Goal: Register for event/course

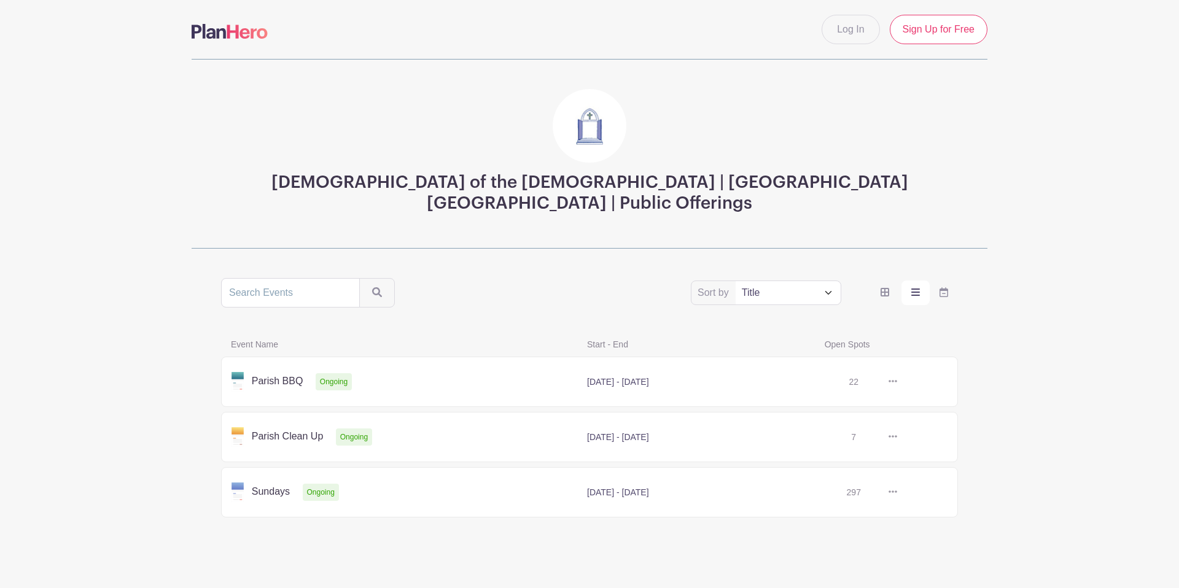
click at [897, 382] on link at bounding box center [897, 382] width 0 height 0
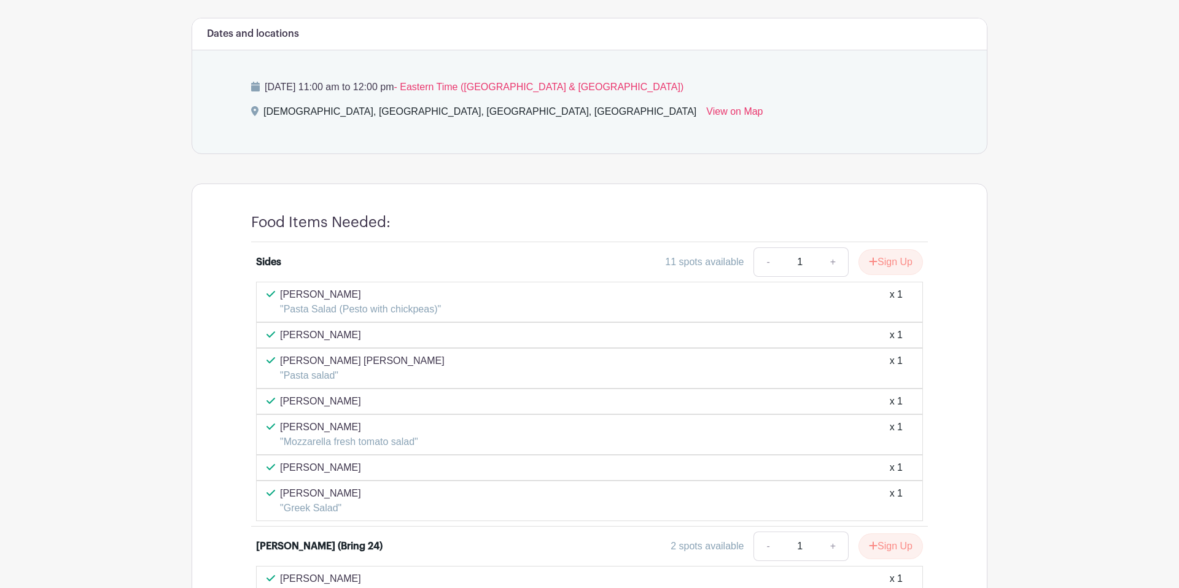
scroll to position [500, 0]
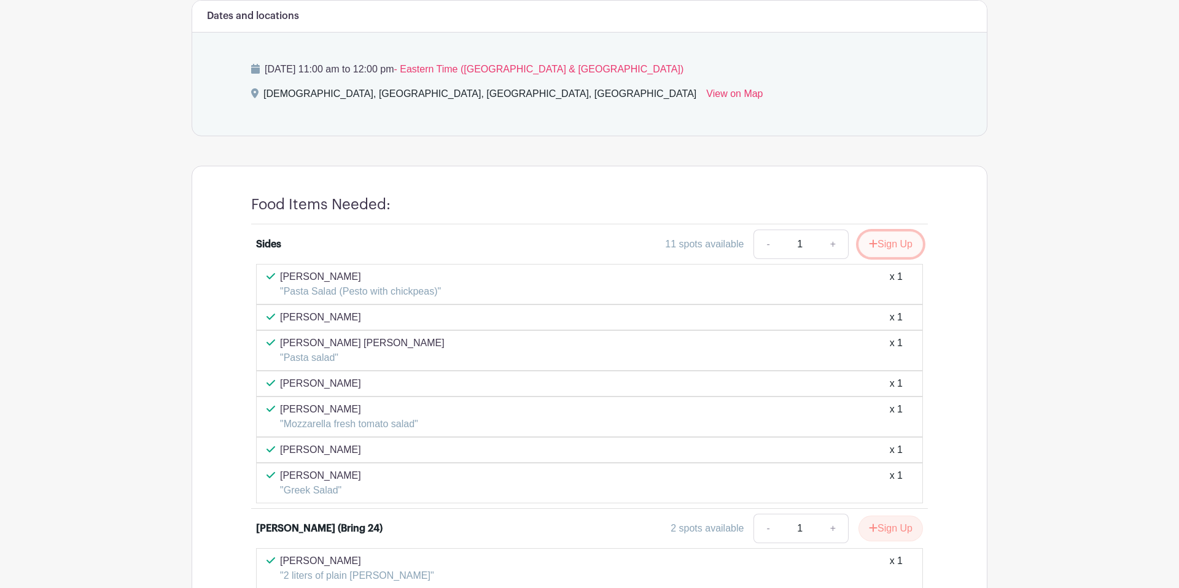
click at [884, 239] on button "Sign Up" at bounding box center [890, 244] width 64 height 26
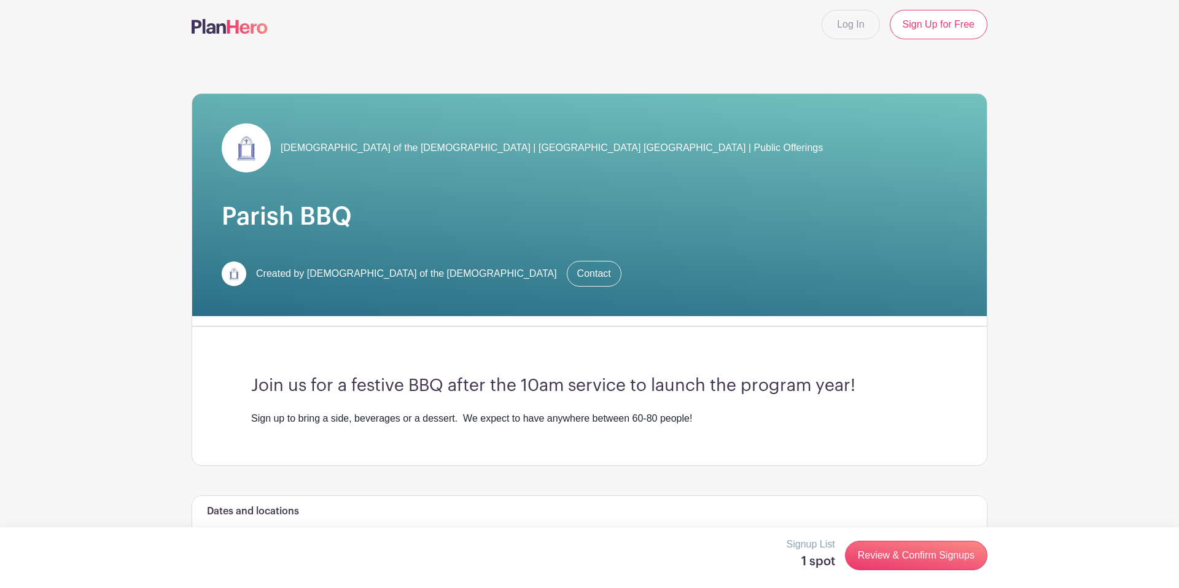
scroll to position [0, 0]
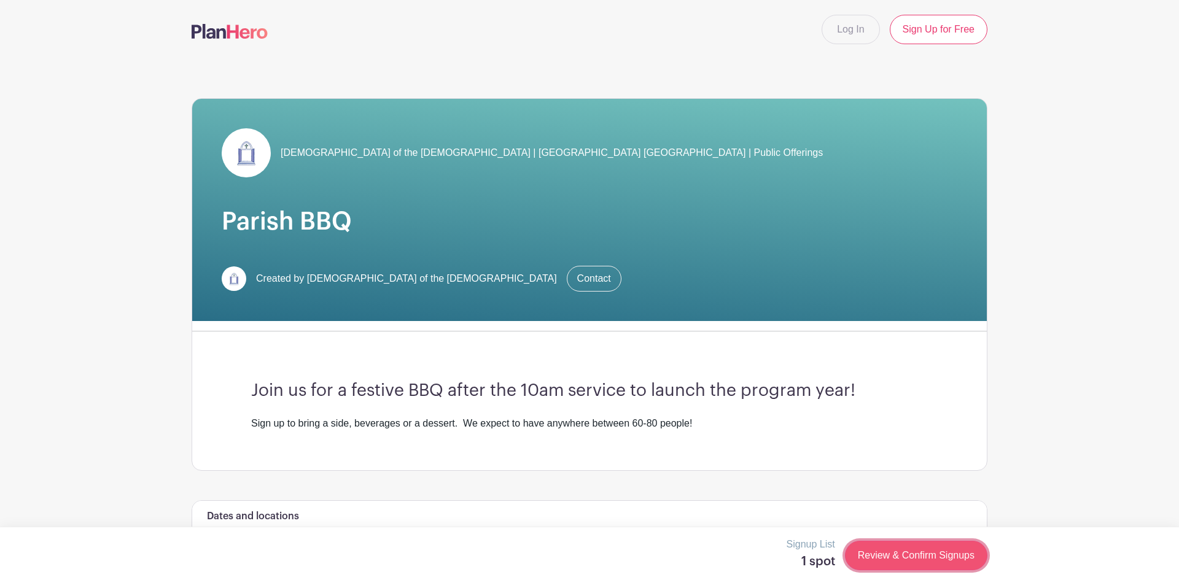
click at [906, 554] on link "Review & Confirm Signups" at bounding box center [916, 555] width 142 height 29
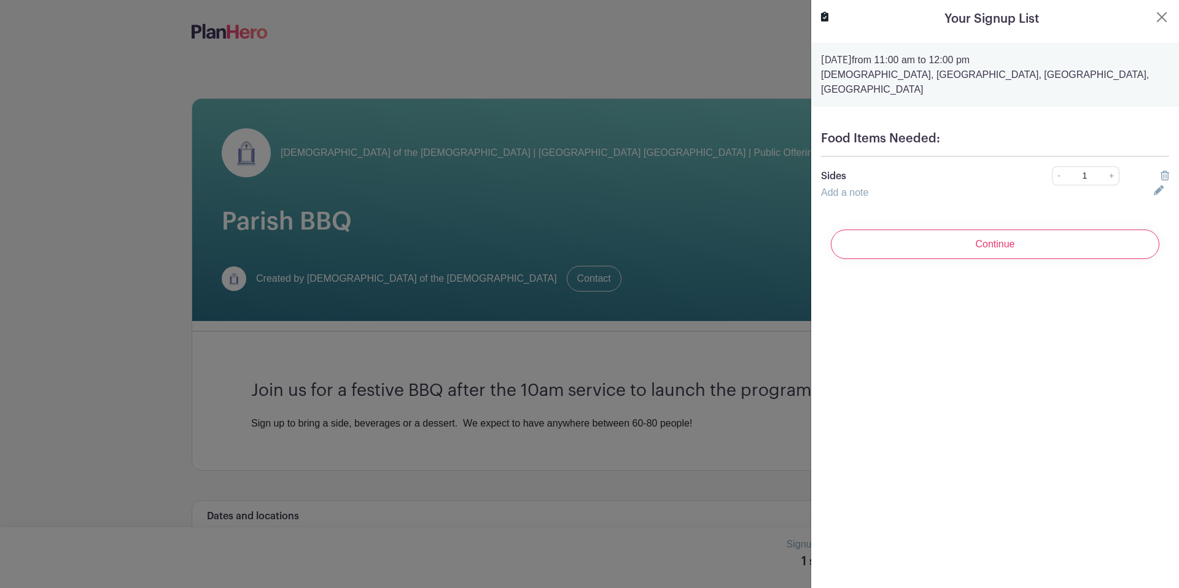
click at [886, 185] on div "Add a note" at bounding box center [980, 192] width 333 height 15
click at [851, 187] on link "Add a note" at bounding box center [844, 192] width 47 height 10
click at [853, 185] on input "text" at bounding box center [980, 199] width 318 height 29
type input "a"
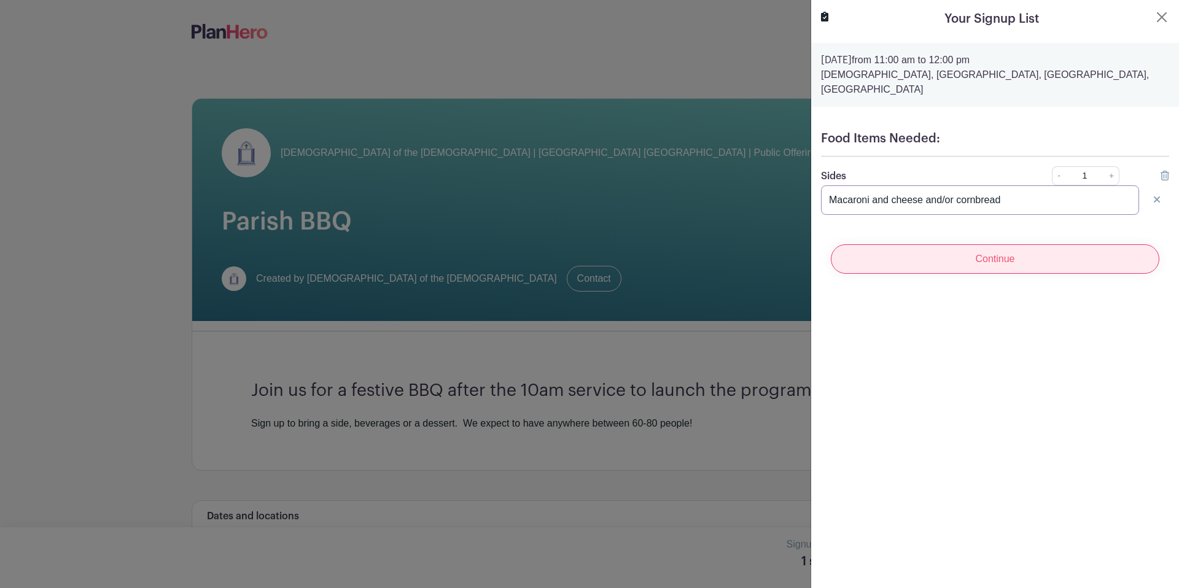
type input "Macaroni and cheese and/or cornbread"
click at [981, 249] on input "Continue" at bounding box center [995, 258] width 329 height 29
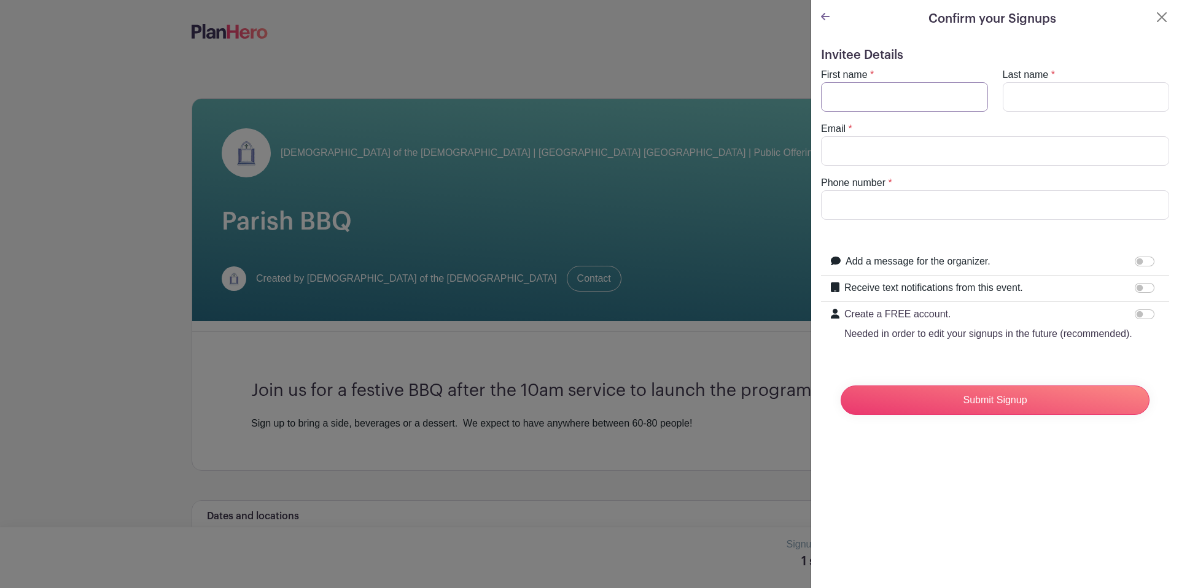
click at [928, 92] on input "First name" at bounding box center [904, 96] width 167 height 29
type input "[PERSON_NAME]"
type input "[EMAIL_ADDRESS][PERSON_NAME][DOMAIN_NAME]"
type input "9178226382"
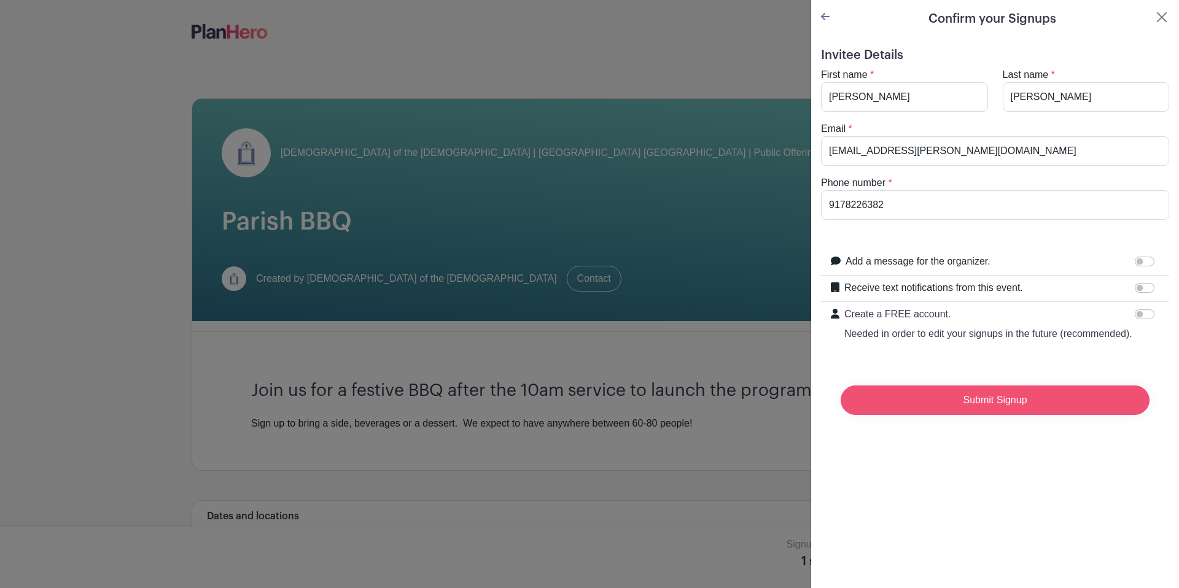
click at [975, 393] on input "Submit Signup" at bounding box center [995, 400] width 309 height 29
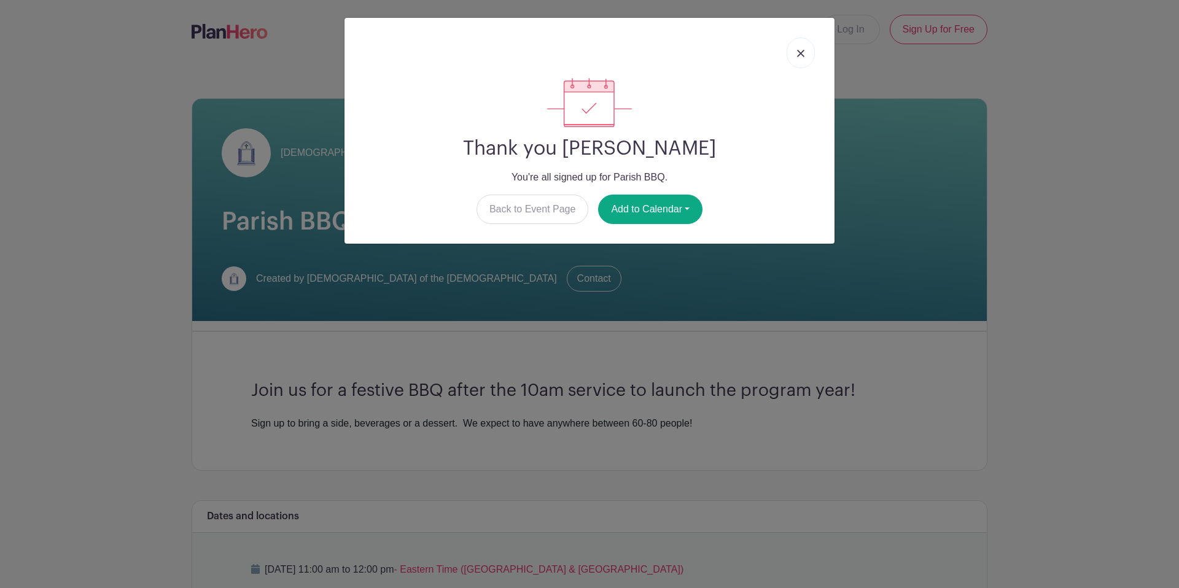
click at [799, 58] on link at bounding box center [801, 52] width 28 height 31
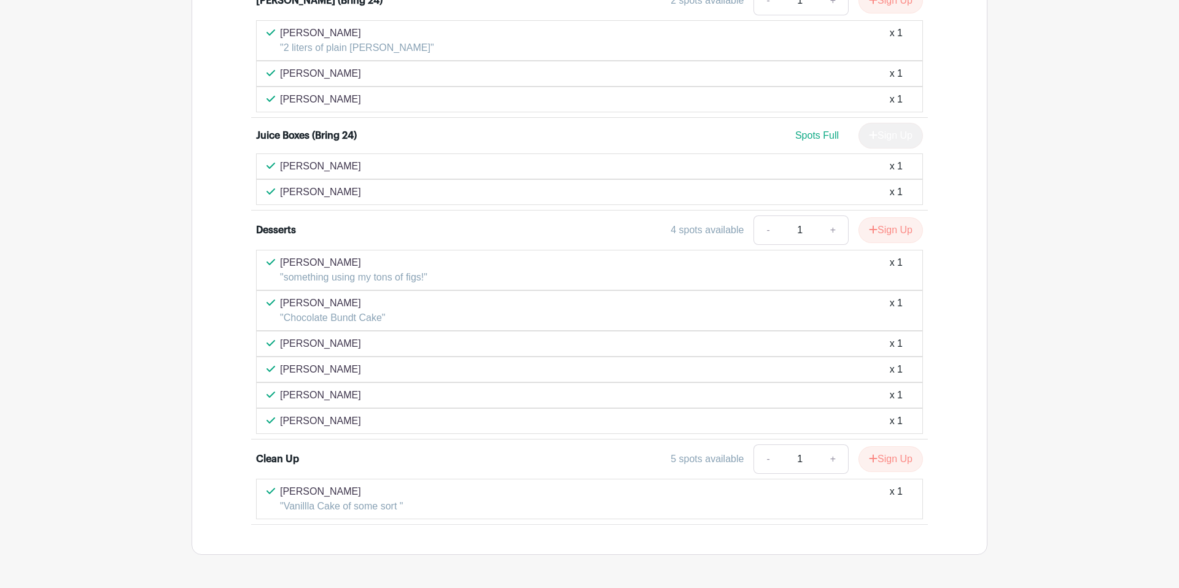
scroll to position [1113, 0]
